Goal: Task Accomplishment & Management: Complete application form

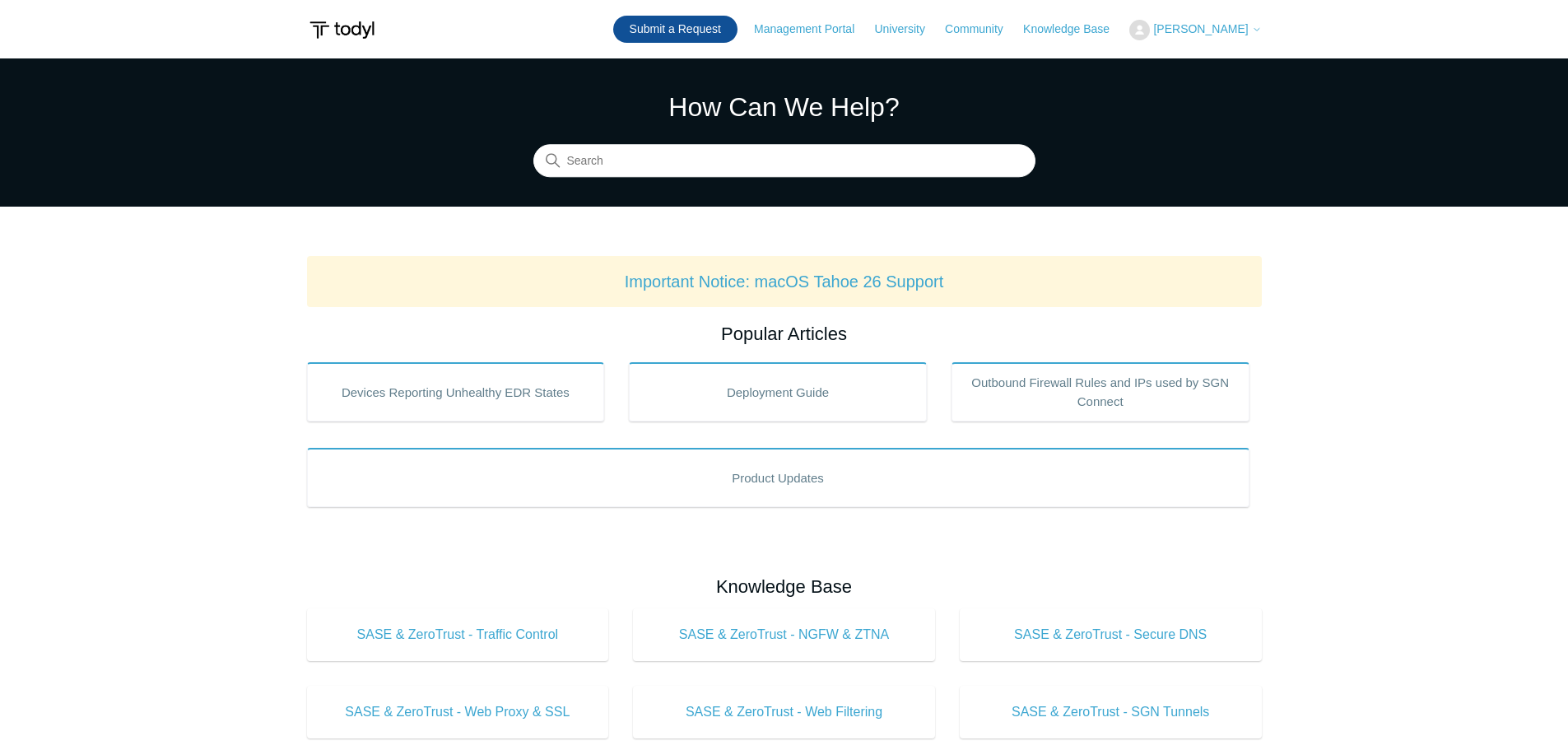
click at [652, 37] on link "Submit a Request" at bounding box center [675, 29] width 124 height 27
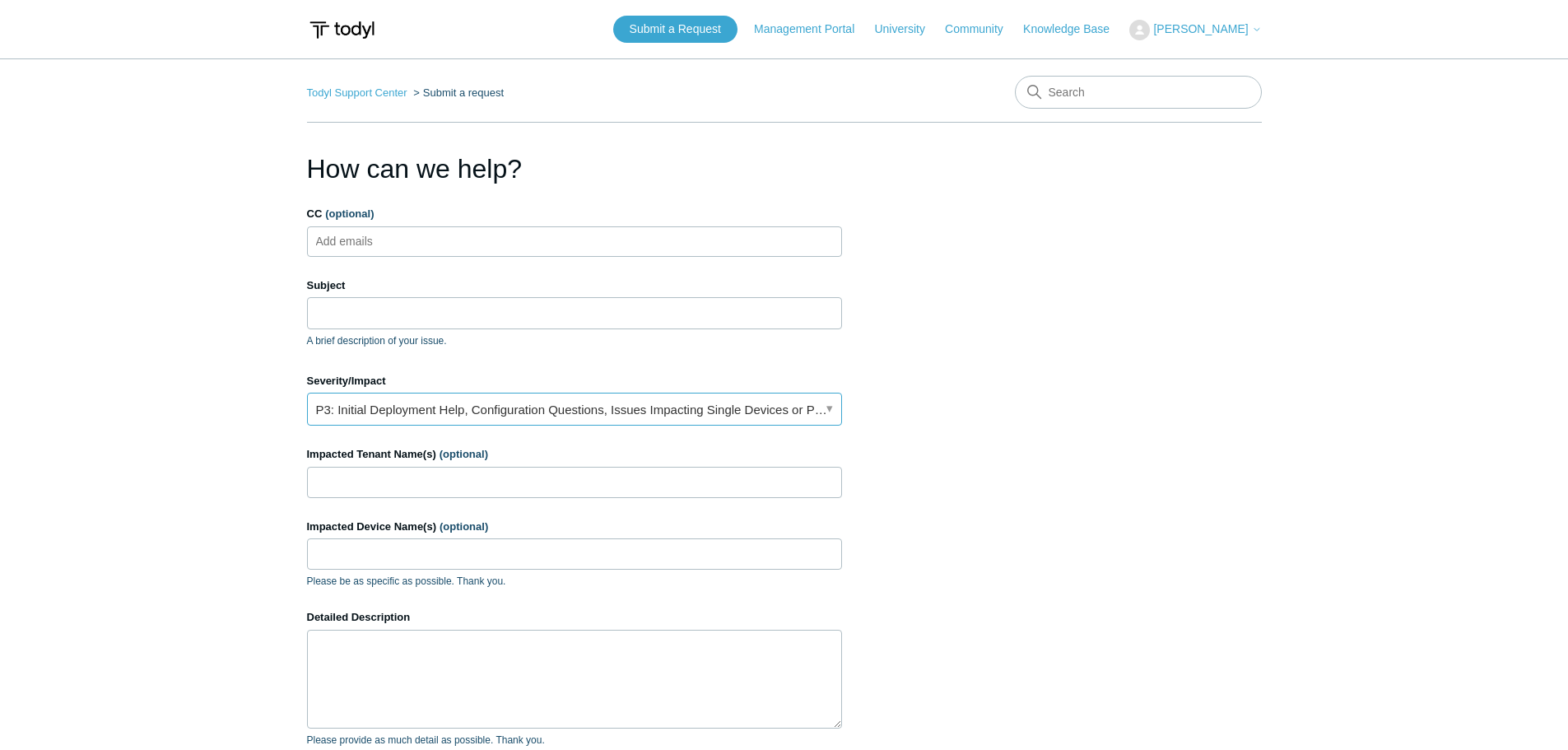
click at [503, 415] on link "P3: Initial Deployment Help, Configuration Questions, Issues Impacting Single D…" at bounding box center [574, 408] width 535 height 33
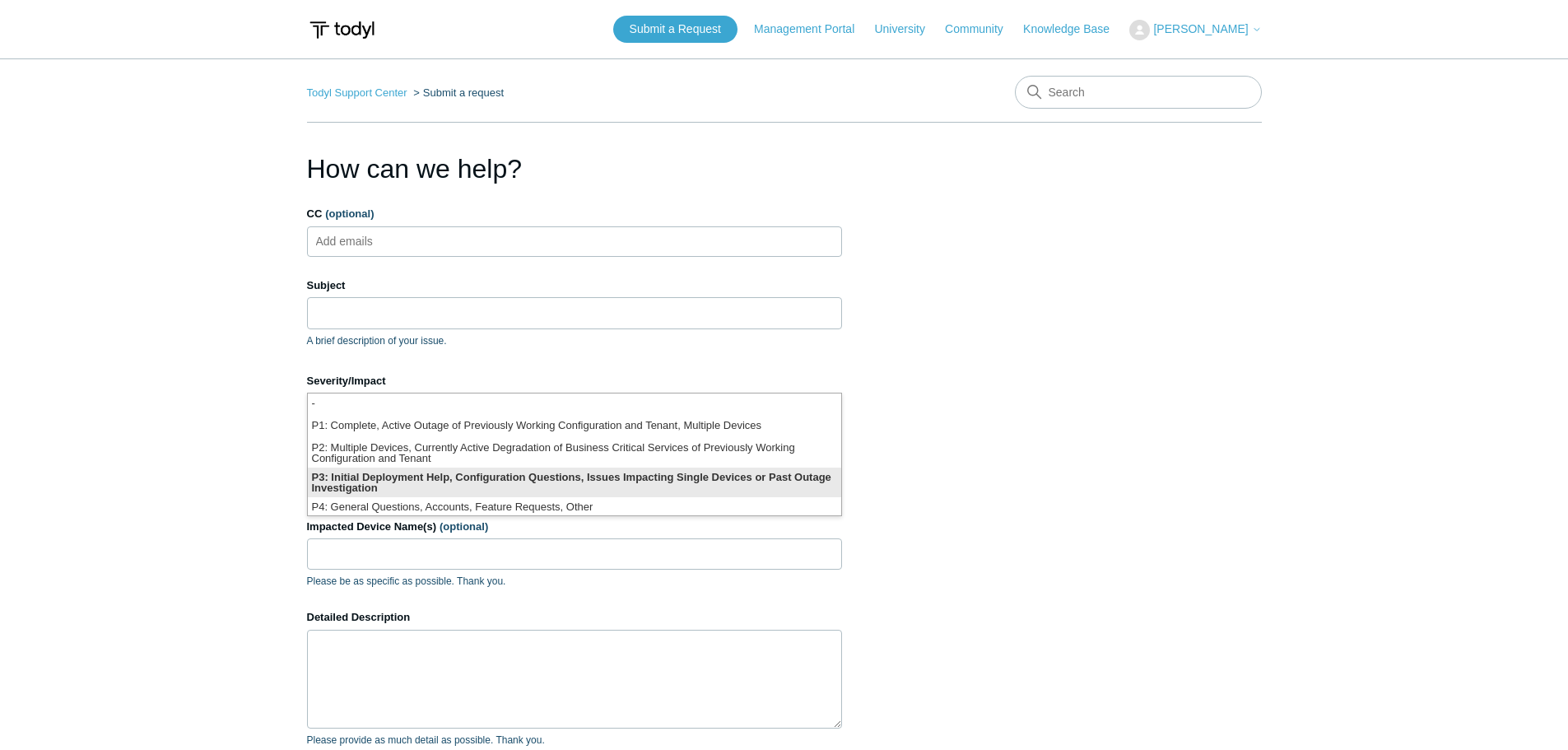
click at [615, 474] on li "P3: Initial Deployment Help, Configuration Questions, Issues Impacting Single D…" at bounding box center [574, 482] width 533 height 29
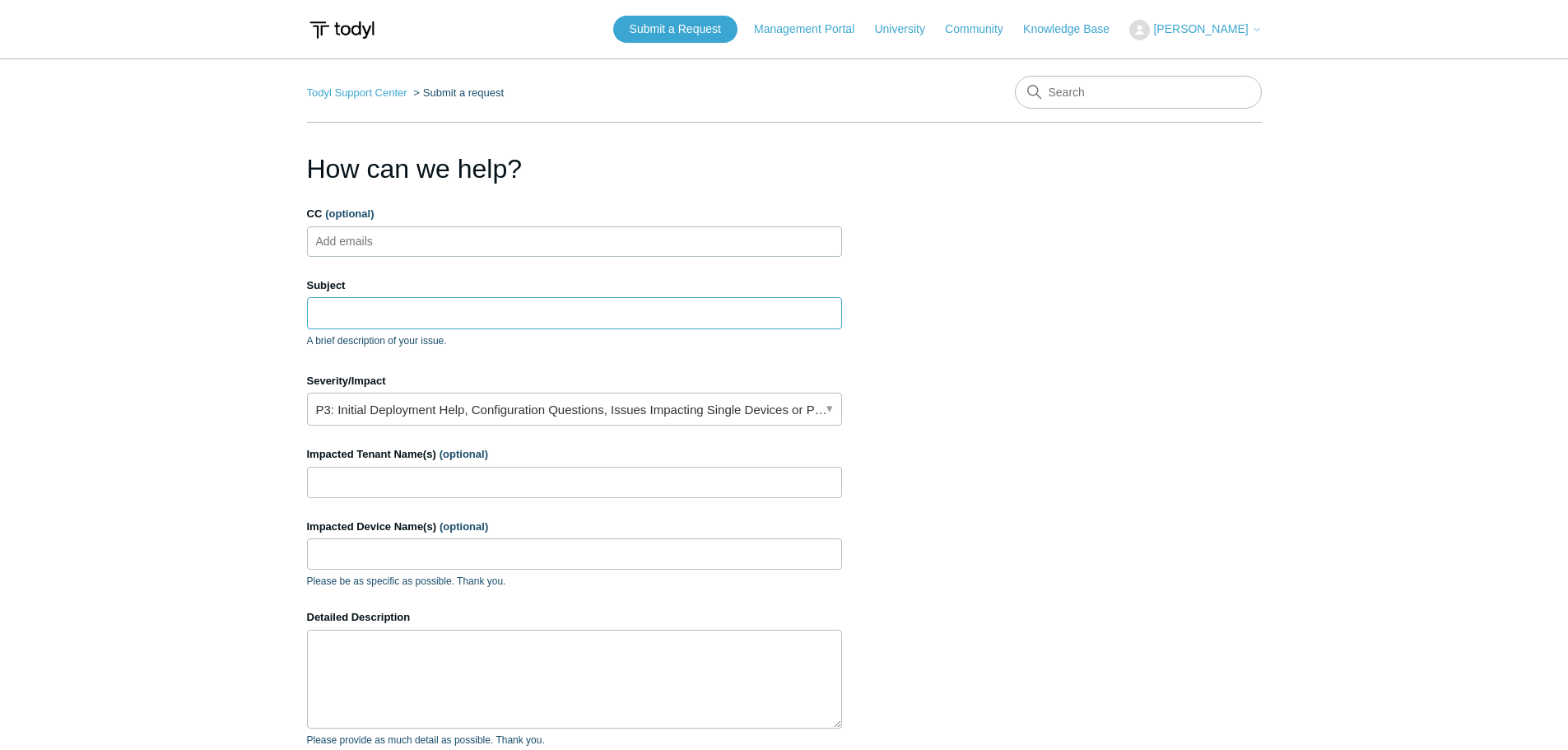
click at [529, 312] on input "Subject" at bounding box center [574, 312] width 535 height 31
type input "E"
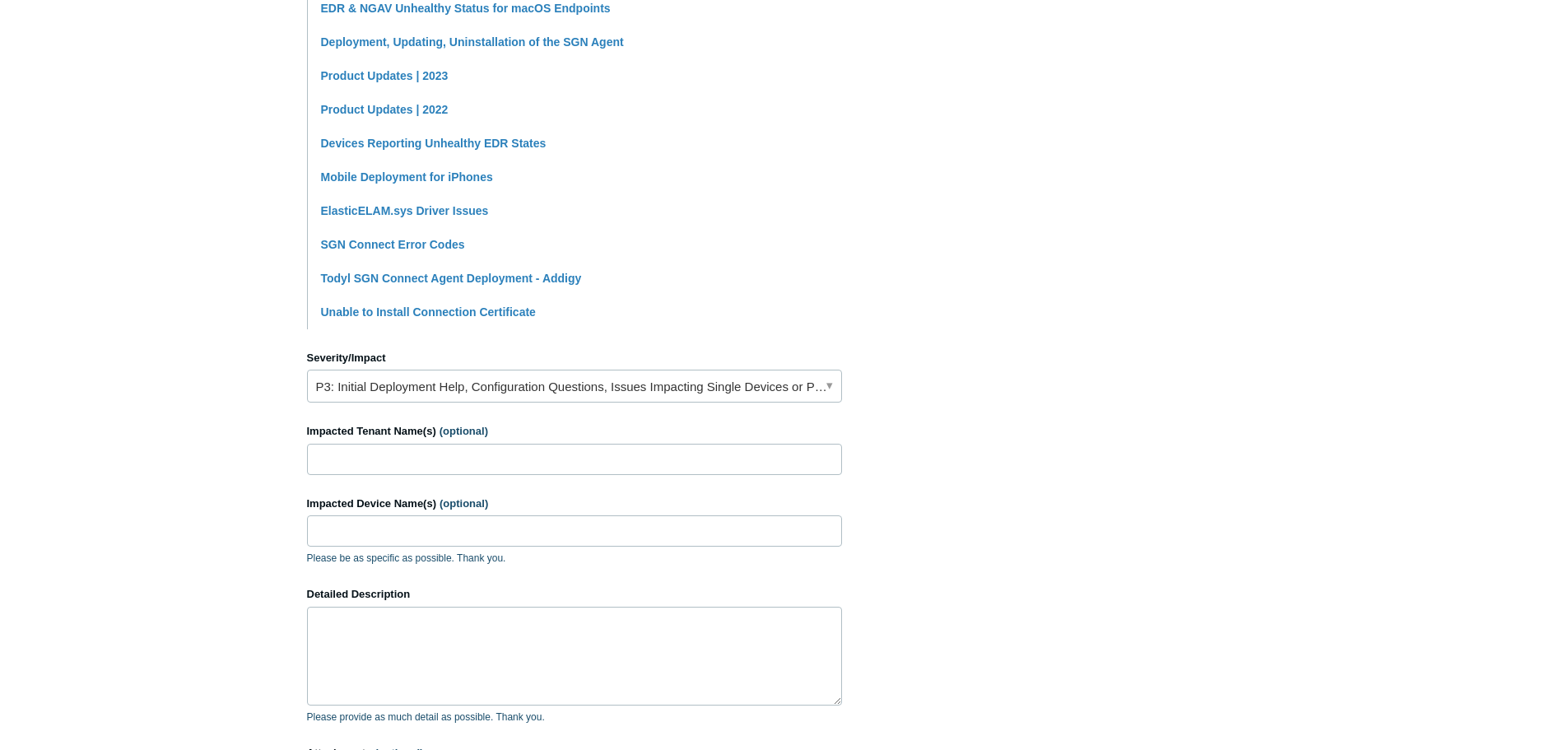
scroll to position [494, 0]
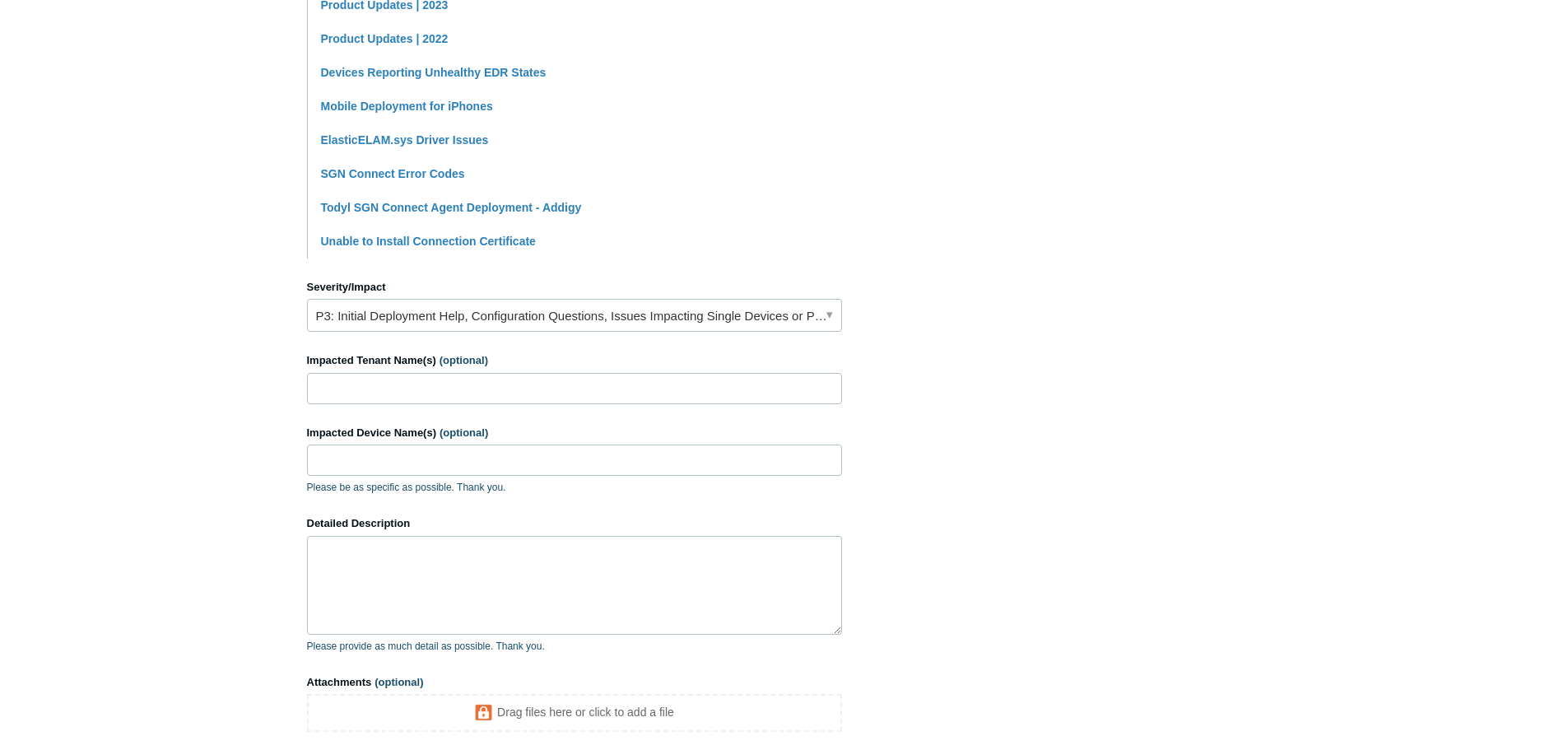
type input "Need to Remove Old Version to Install New"
click at [575, 391] on input "Impacted Tenant Name(s) (optional)" at bounding box center [574, 388] width 535 height 31
type input "L"
type input "Allegiance Computer Technologies"
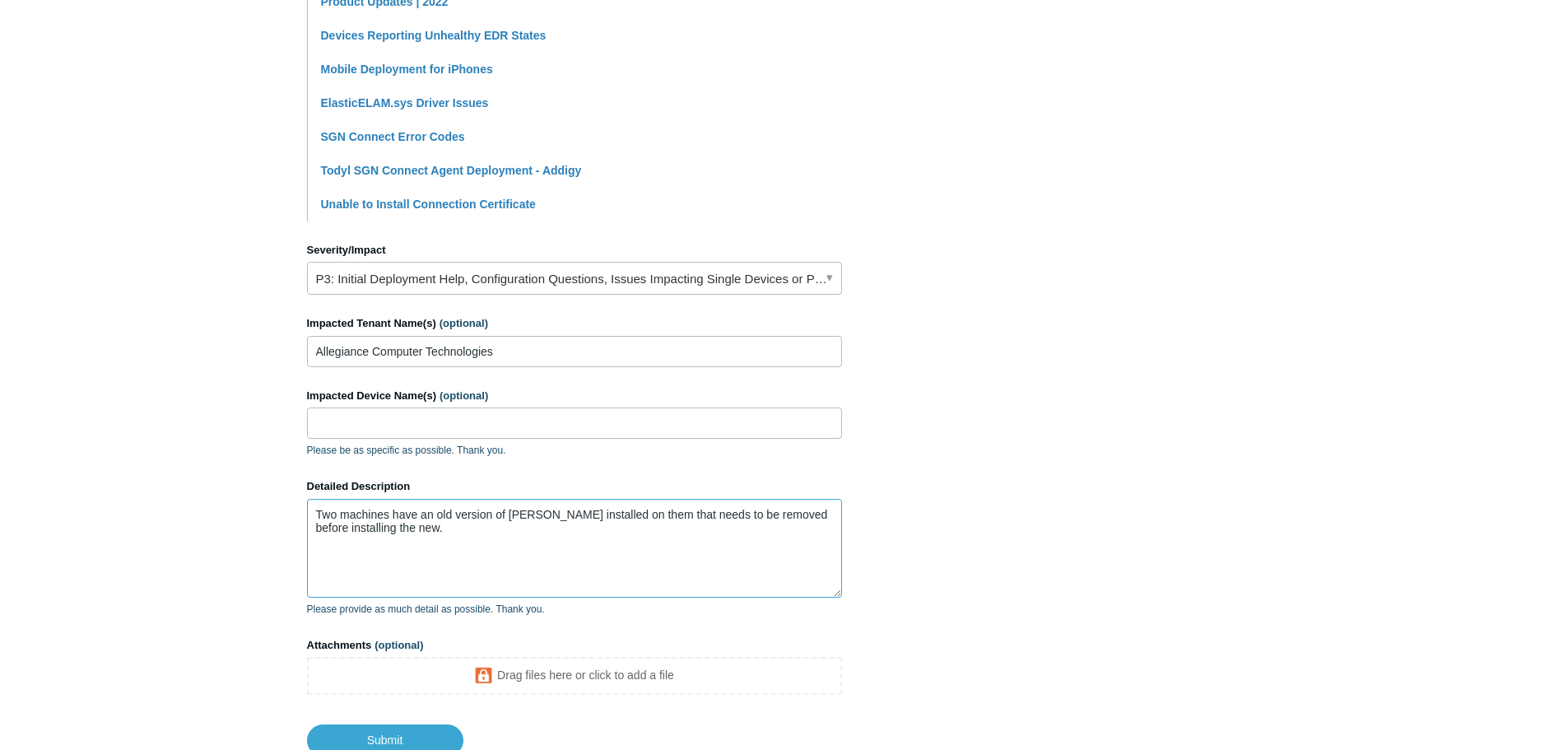
scroll to position [576, 0]
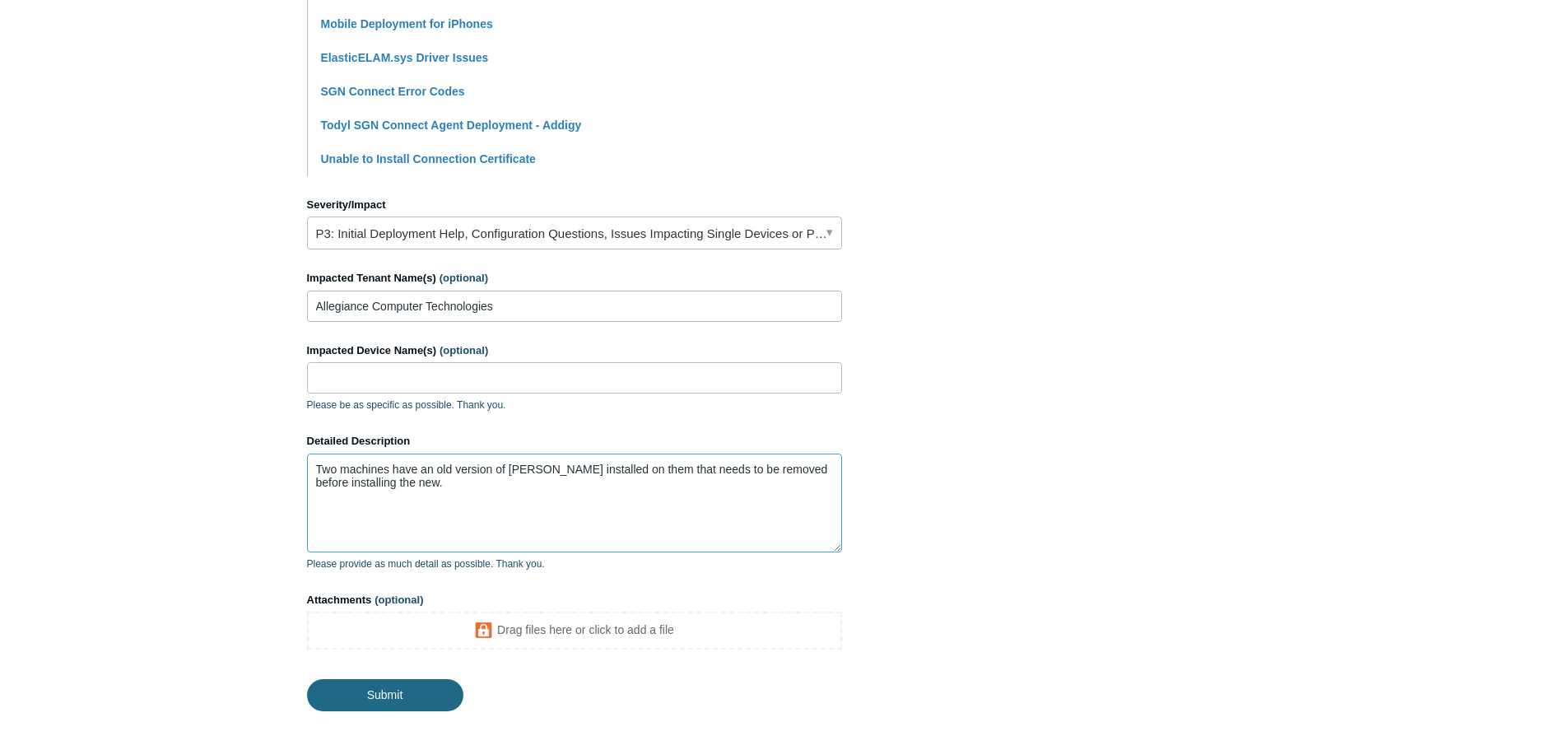
type textarea "Two machines have an old version of [PERSON_NAME] installed on them that needs …"
click at [416, 699] on input "Submit" at bounding box center [384, 695] width 156 height 33
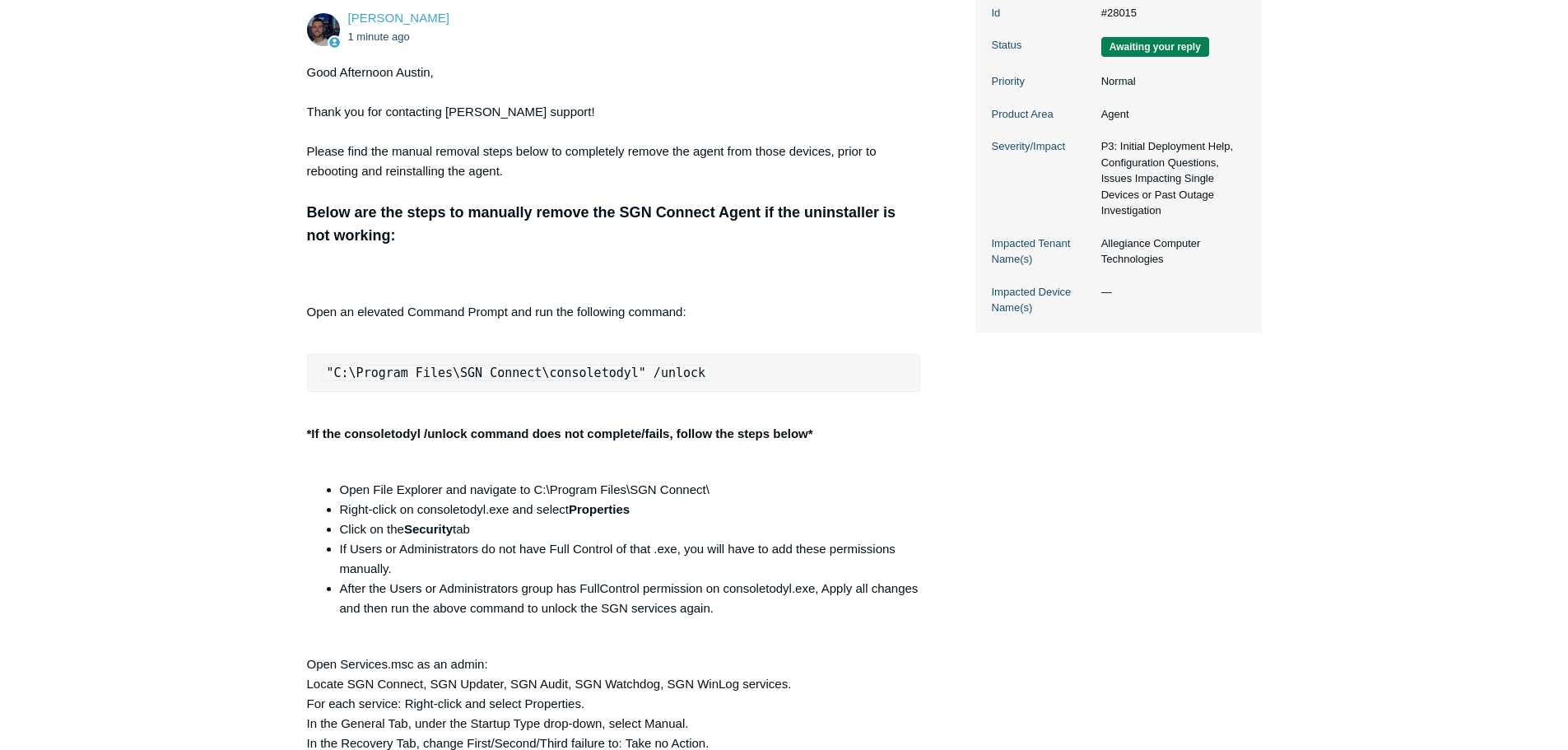
scroll to position [411, 0]
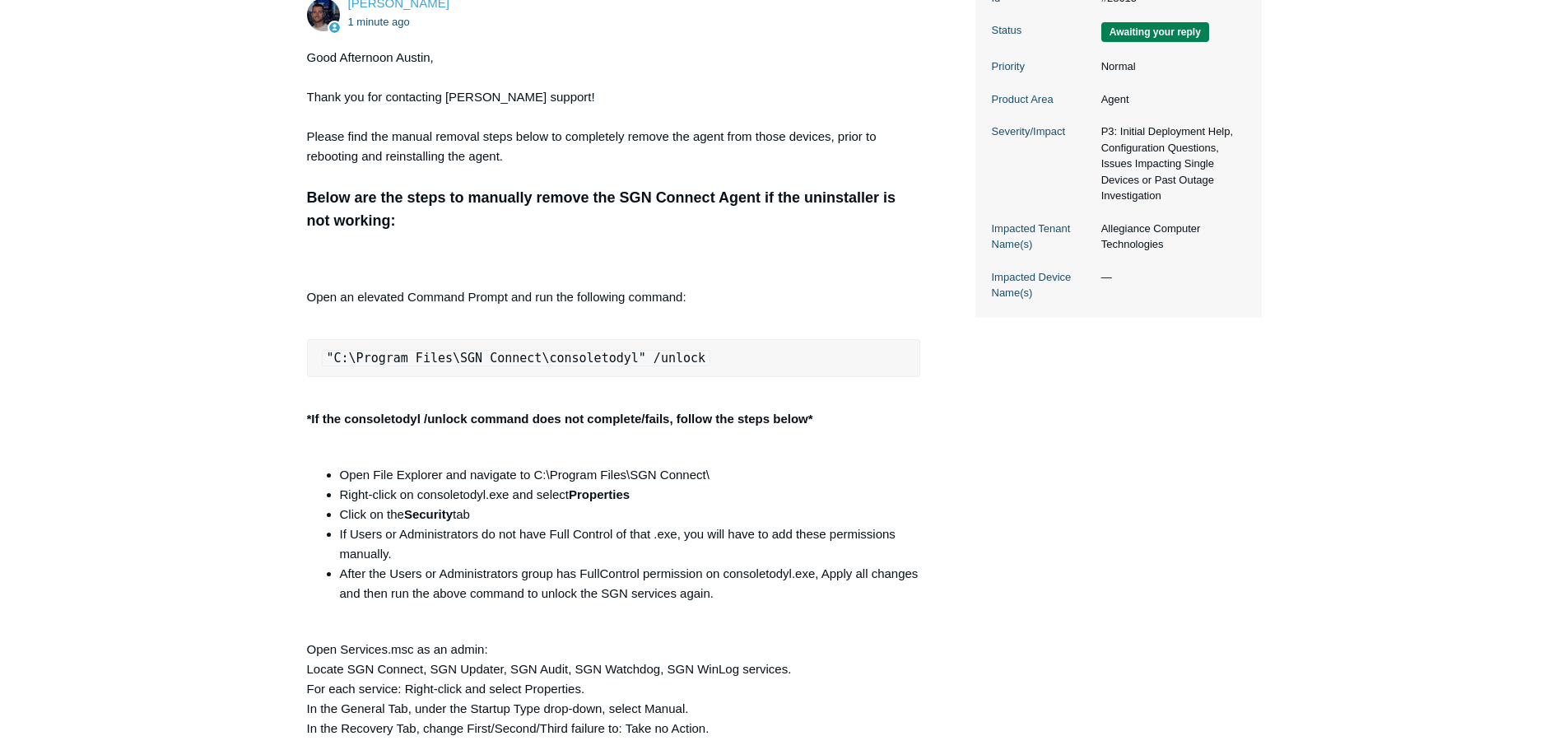
click at [690, 364] on pre ""C:\Program Files\SGN Connect\consoletodyl" /unlock" at bounding box center [614, 358] width 614 height 37
drag, startPoint x: 683, startPoint y: 358, endPoint x: 288, endPoint y: 374, distance: 395.3
copy code ""C:\Program Files\SGN Connect\consoletodyl" /unlock"
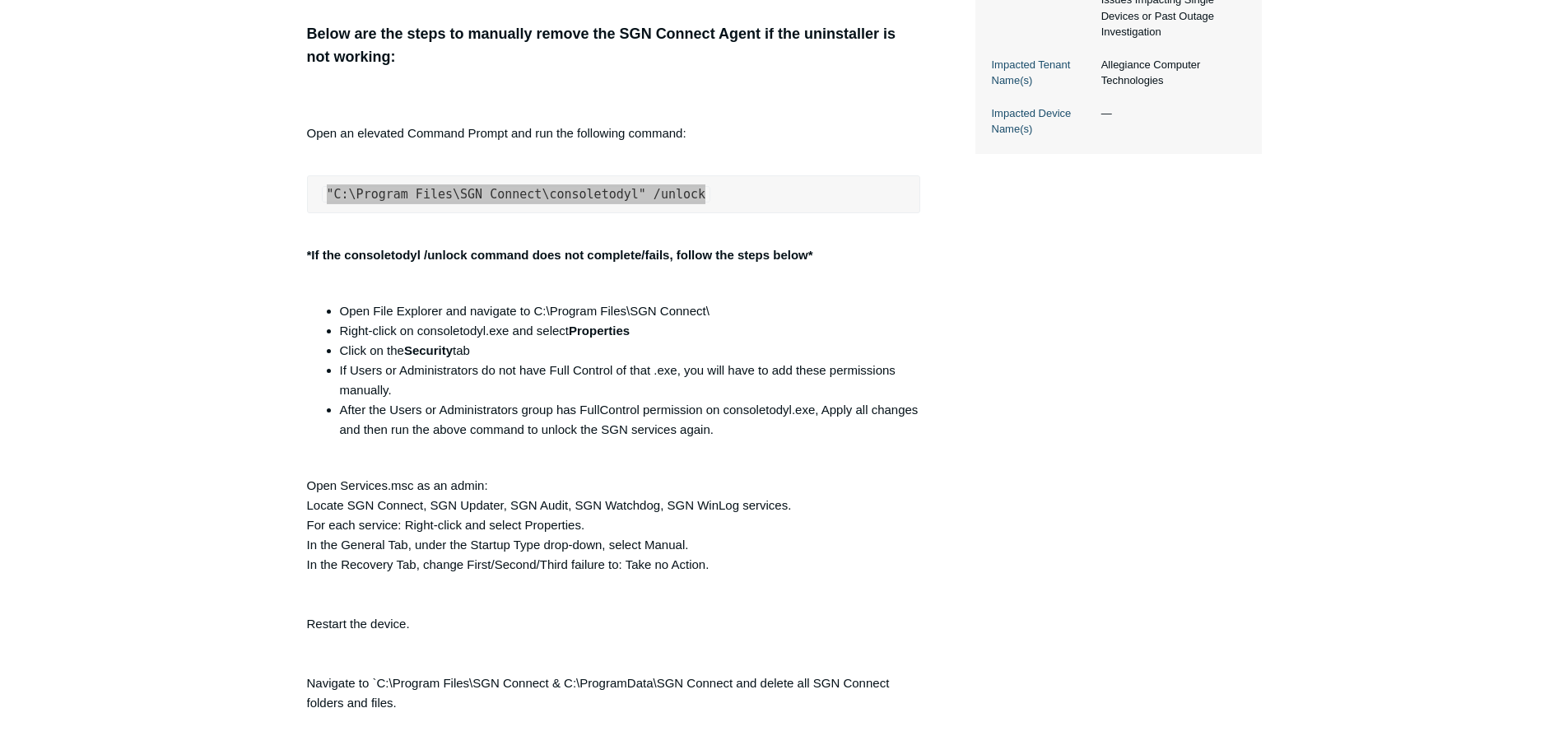
scroll to position [576, 0]
copy code ""C:\Program Files\SGN Connect\consoletodyl" /unlock"
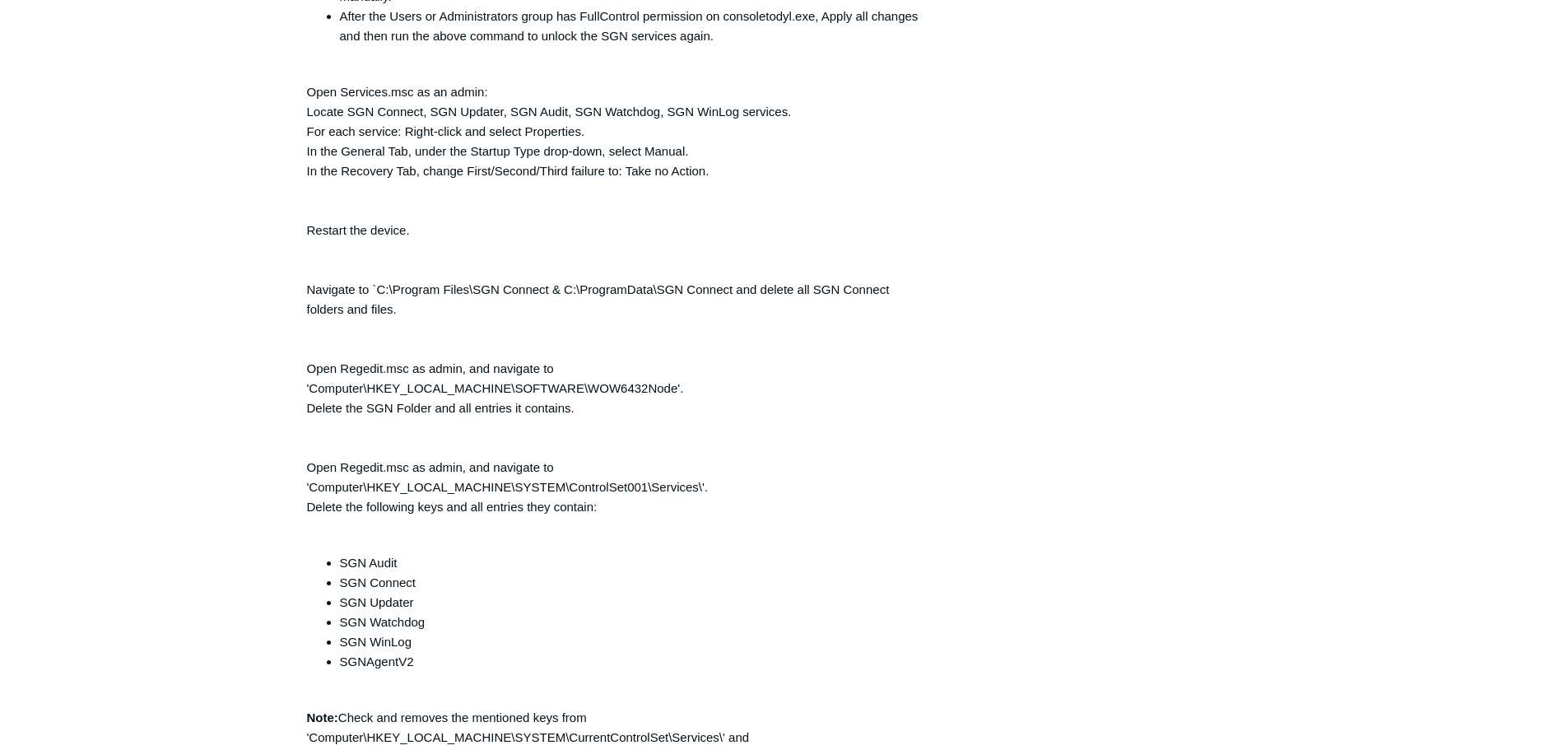
scroll to position [988, 0]
